Goal: Find specific page/section: Find specific page/section

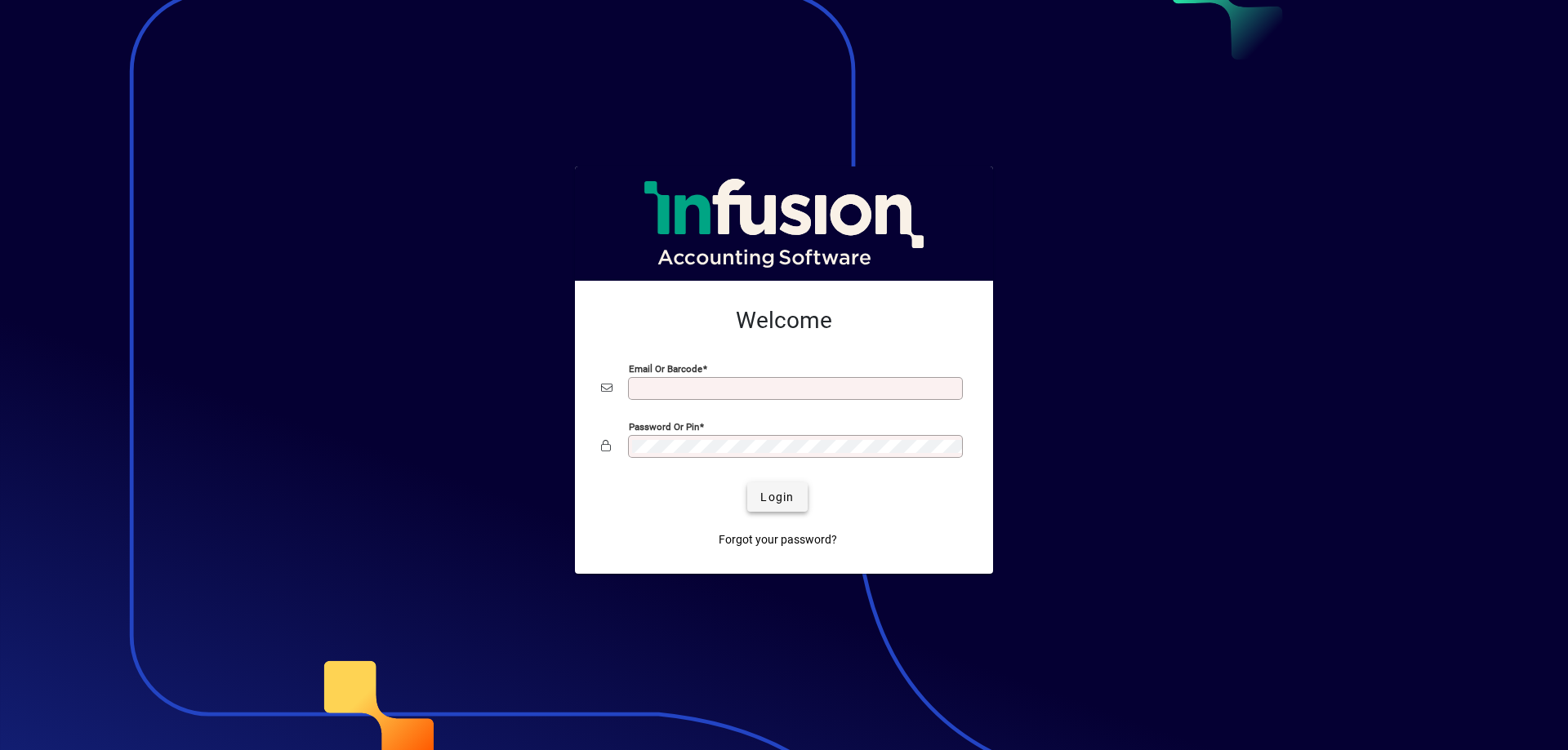
type input "**********"
click at [779, 505] on span "Login" at bounding box center [777, 497] width 33 height 17
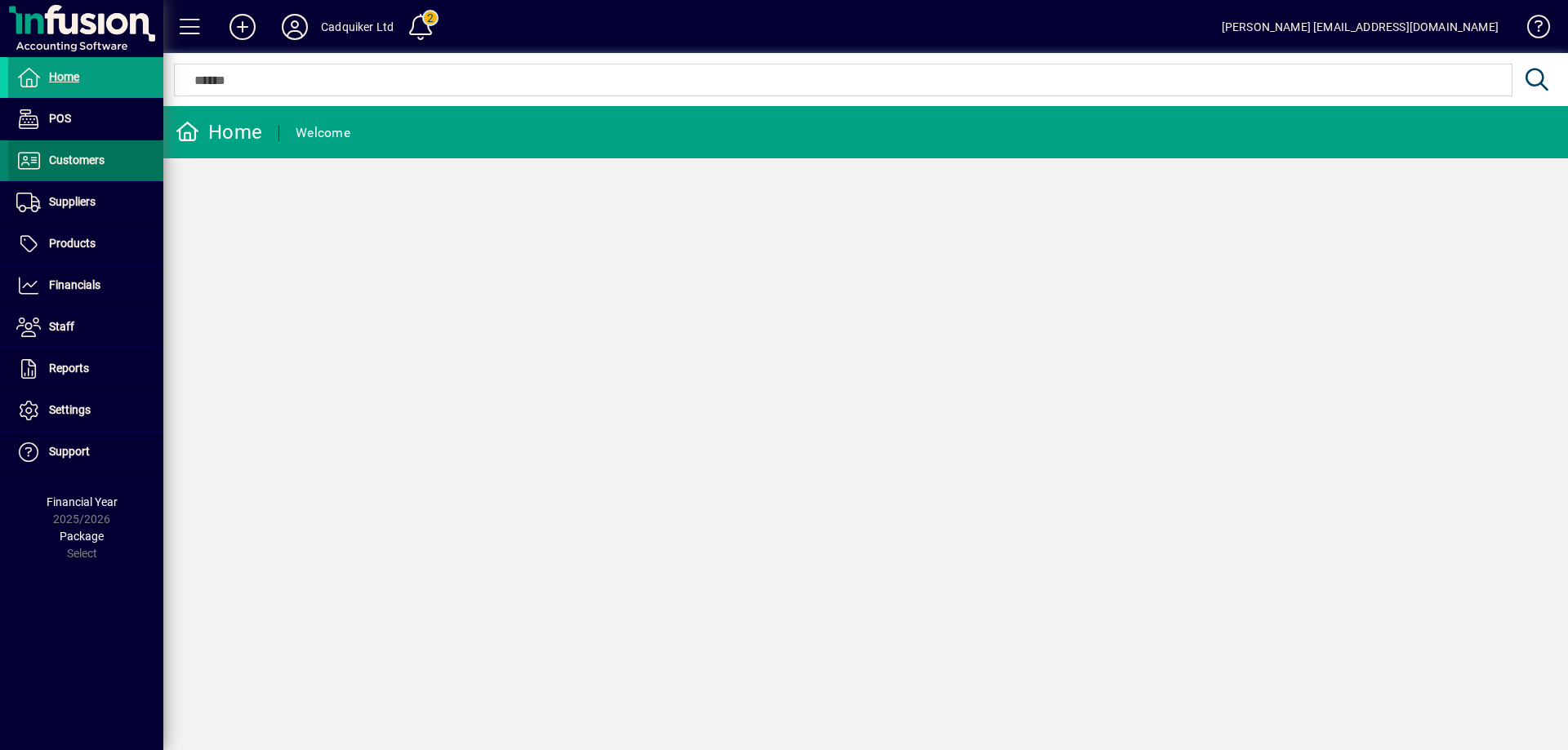
click at [76, 166] on span "Customers" at bounding box center [76, 160] width 56 height 13
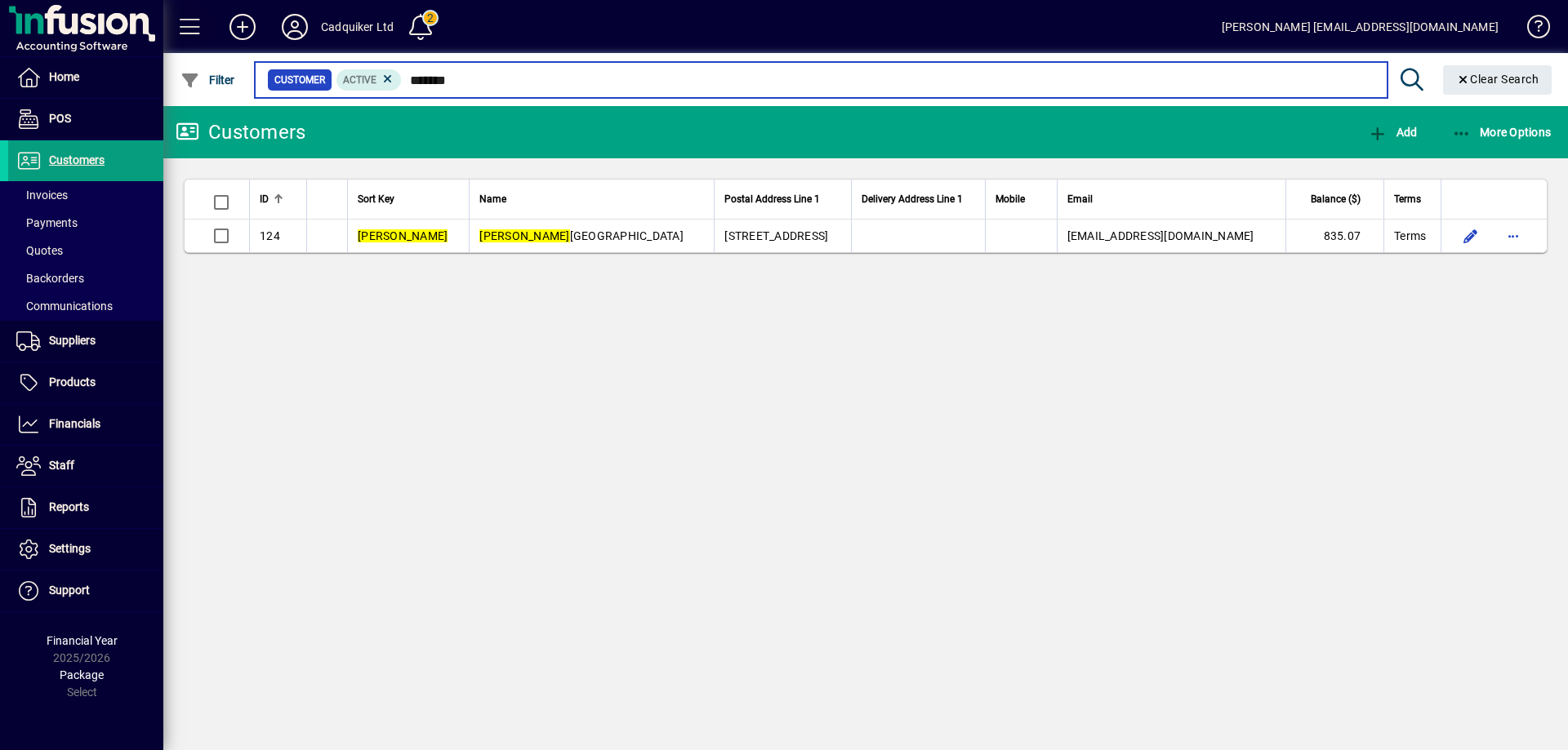
type input "*******"
